Goal: Task Accomplishment & Management: Use online tool/utility

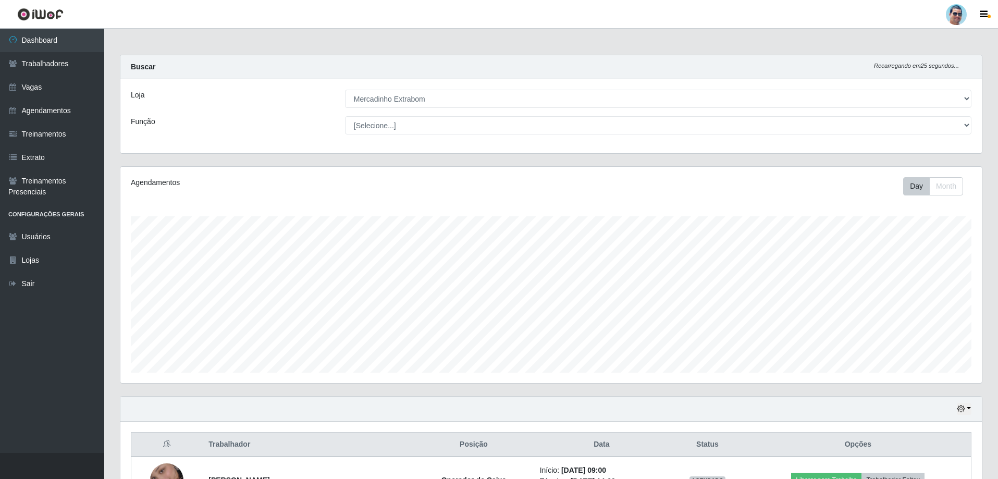
select select "175"
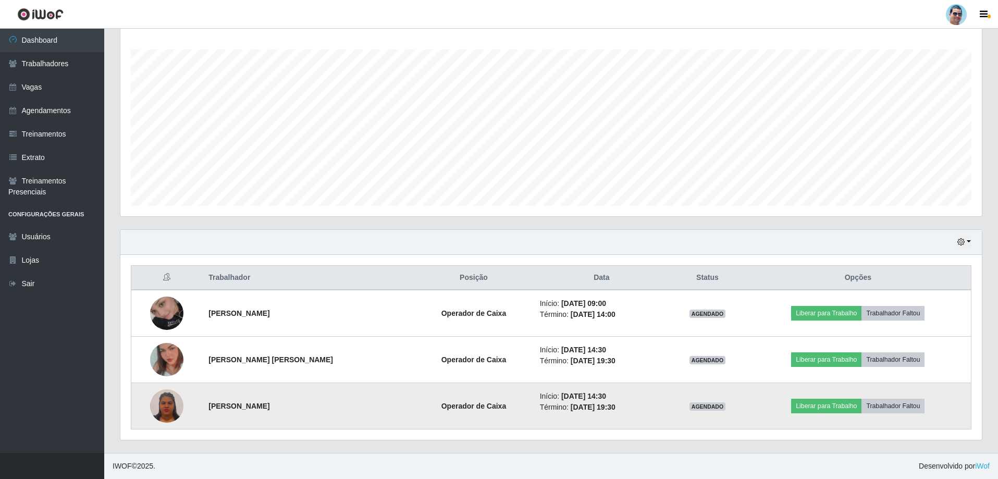
scroll to position [216, 861]
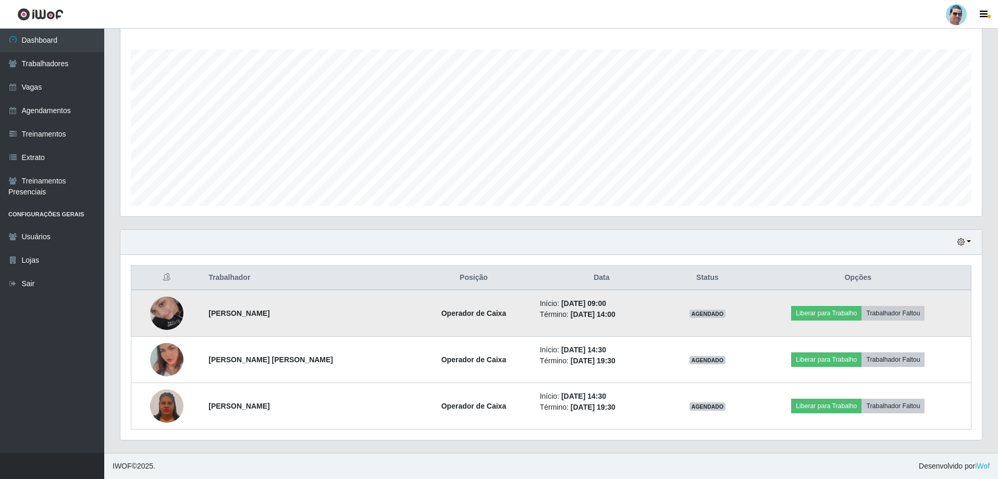
click at [175, 310] on img at bounding box center [166, 312] width 33 height 59
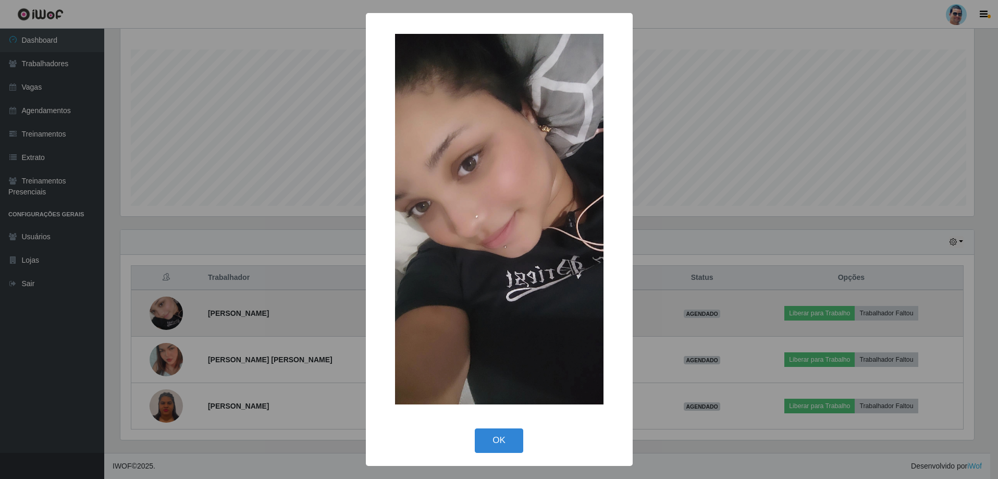
scroll to position [216, 856]
click at [175, 310] on div "× OK Cancel" at bounding box center [500, 239] width 1000 height 479
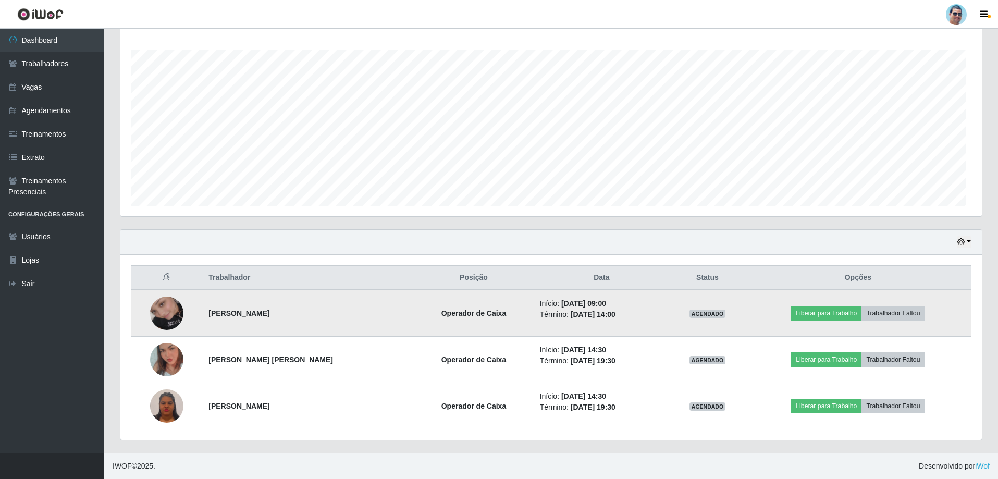
scroll to position [216, 861]
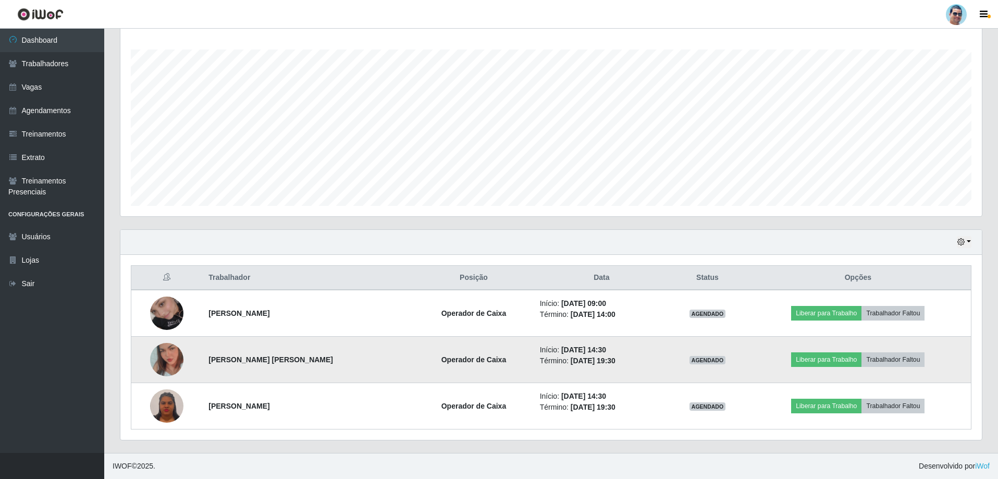
click at [161, 367] on img at bounding box center [166, 359] width 33 height 59
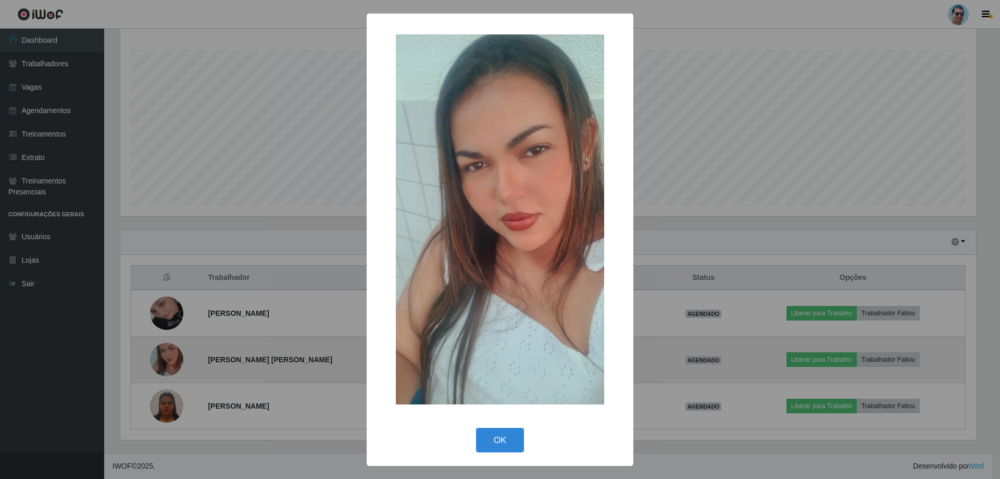
click at [161, 367] on div "× OK Cancel" at bounding box center [500, 239] width 1000 height 479
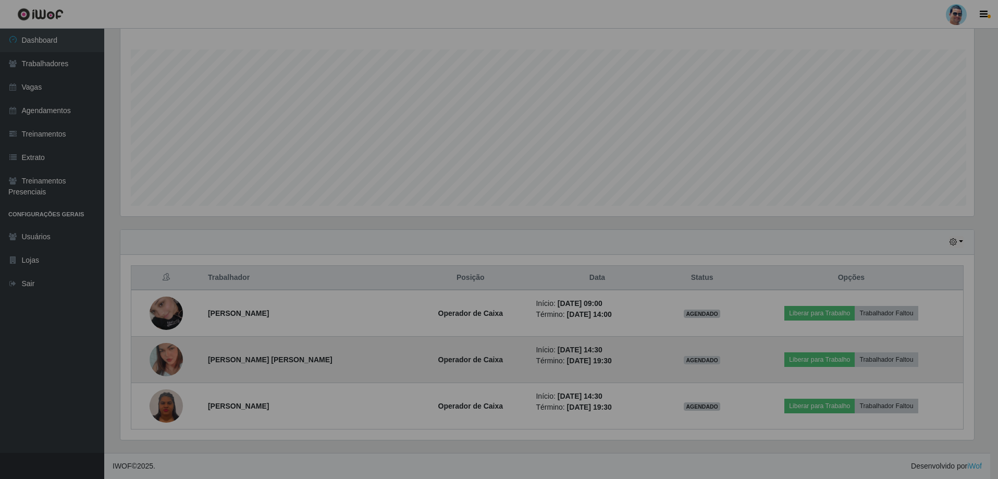
scroll to position [216, 861]
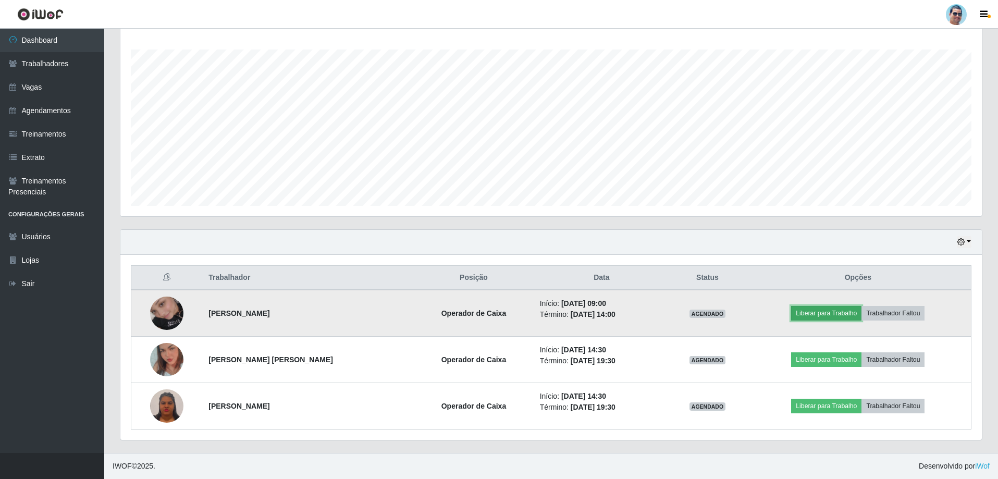
click at [817, 319] on button "Liberar para Trabalho" at bounding box center [826, 313] width 70 height 15
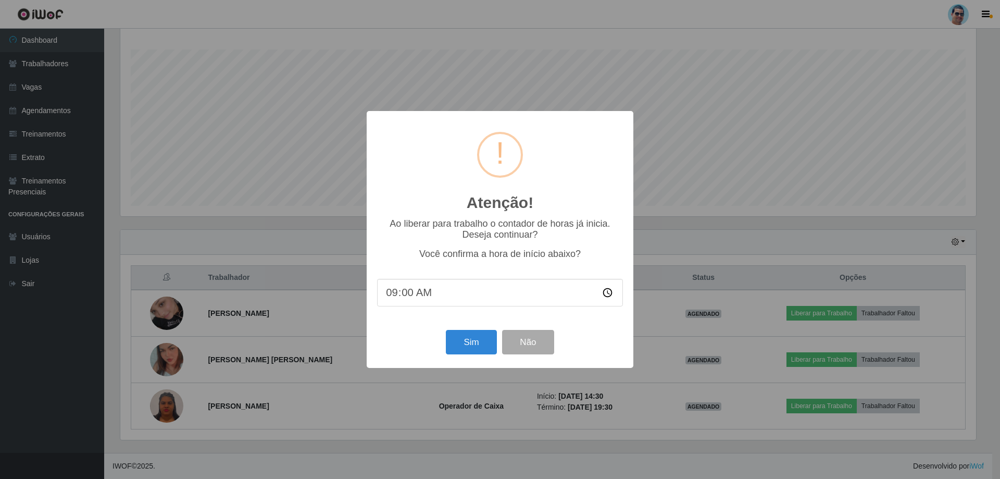
click at [407, 291] on input "09:00" at bounding box center [500, 293] width 246 height 28
type input "09:09"
click at [468, 342] on button "Sim" at bounding box center [471, 342] width 51 height 24
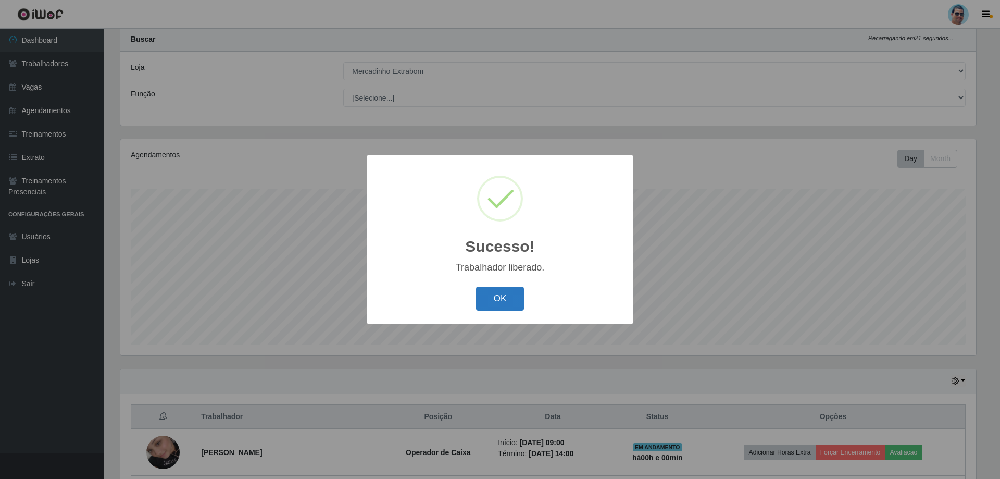
click at [491, 297] on button "OK" at bounding box center [500, 299] width 48 height 24
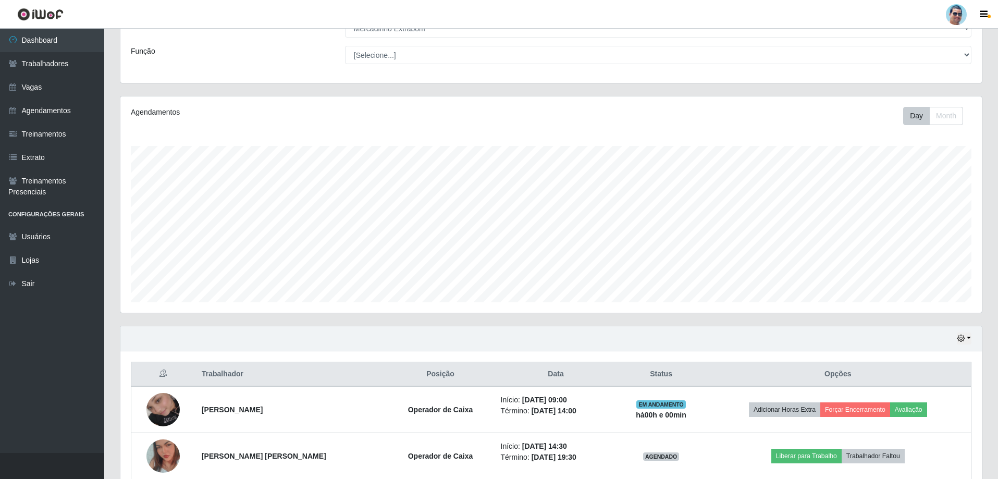
scroll to position [132, 0]
